Goal: Transaction & Acquisition: Download file/media

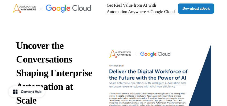
click at [192, 4] on link "Download eBook" at bounding box center [196, 8] width 36 height 10
click at [199, 7] on link "Download eBook" at bounding box center [196, 8] width 36 height 10
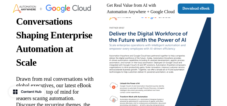
scroll to position [89, 0]
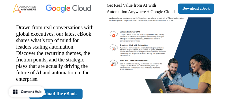
click at [159, 45] on img at bounding box center [157, 24] width 107 height 138
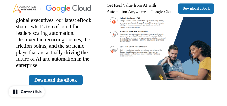
scroll to position [125, 0]
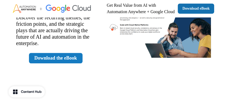
click at [51, 56] on link "Download the eBook" at bounding box center [56, 58] width 54 height 10
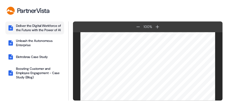
scroll to position [294, 0]
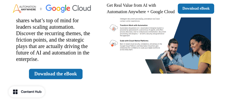
scroll to position [71, 0]
